Goal: Task Accomplishment & Management: Manage account settings

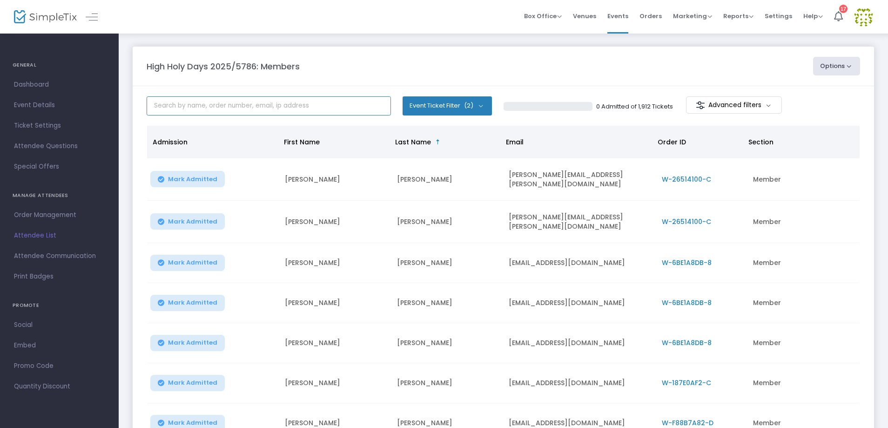
click at [226, 108] on input "text" at bounding box center [269, 105] width 244 height 19
type input "[PERSON_NAME]"
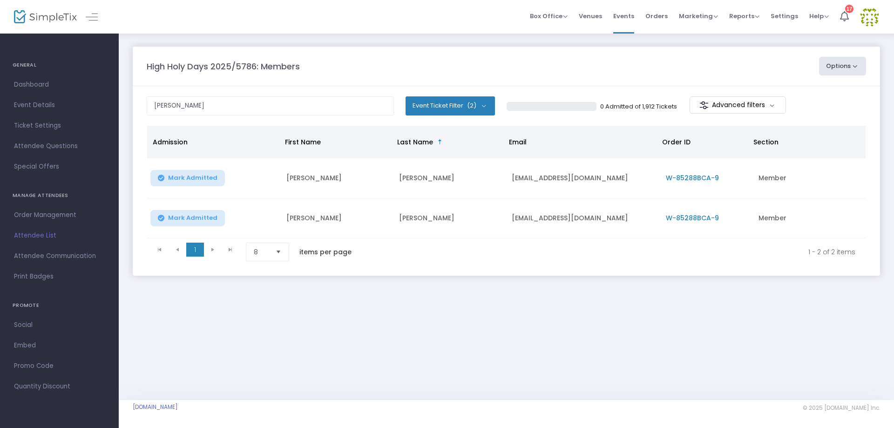
click at [693, 175] on span "W-85288BCA-9" at bounding box center [692, 177] width 53 height 9
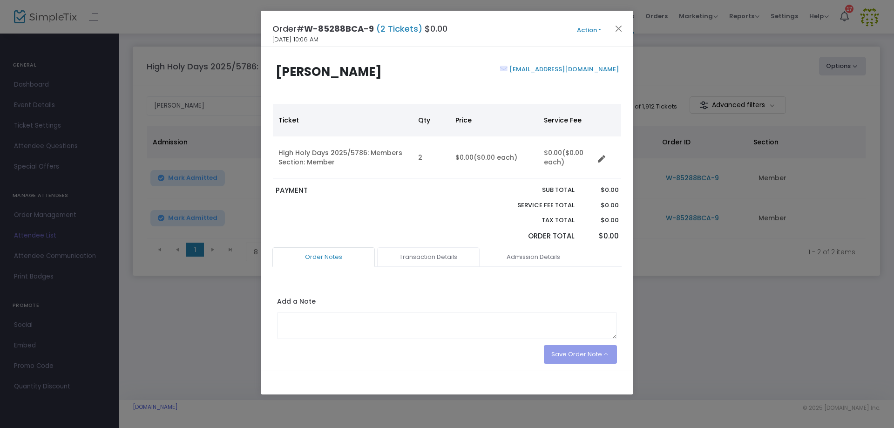
click at [436, 254] on link "Transaction Details" at bounding box center [428, 257] width 102 height 20
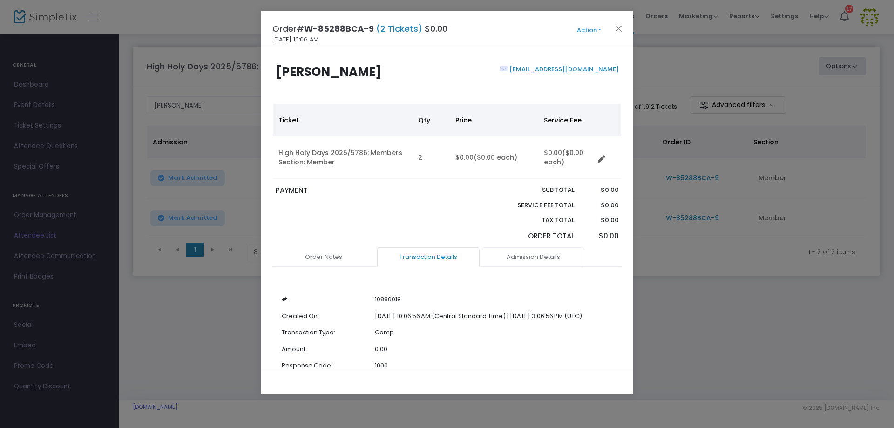
click at [529, 261] on link "Admission Details" at bounding box center [533, 257] width 102 height 20
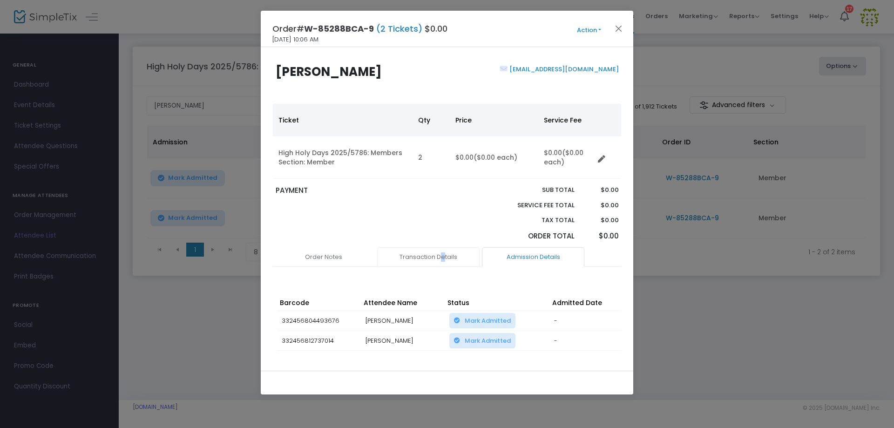
click at [443, 248] on link "Transaction Details" at bounding box center [428, 257] width 102 height 20
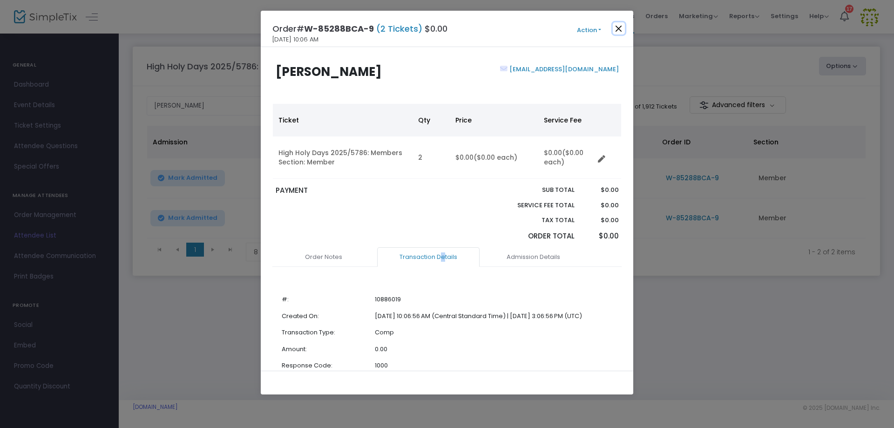
click at [618, 27] on button "Close" at bounding box center [619, 28] width 12 height 12
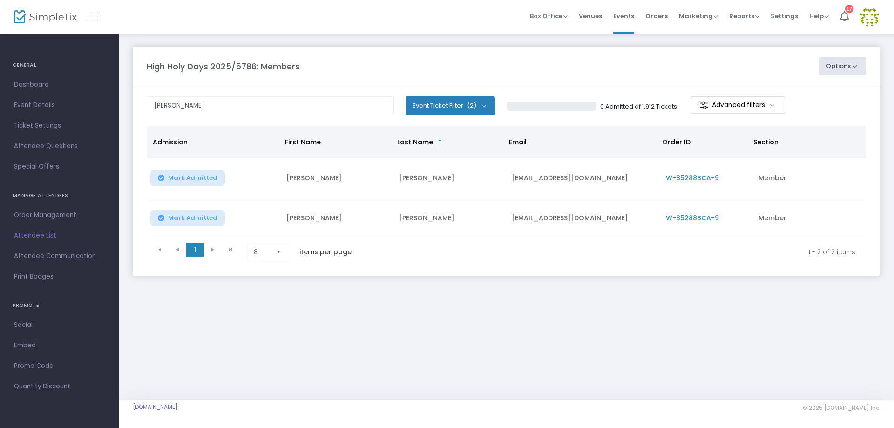
click at [849, 68] on button "Options" at bounding box center [842, 66] width 47 height 19
click at [848, 68] on button "Options" at bounding box center [842, 66] width 47 height 19
